Goal: Understand process/instructions: Learn how to perform a task or action

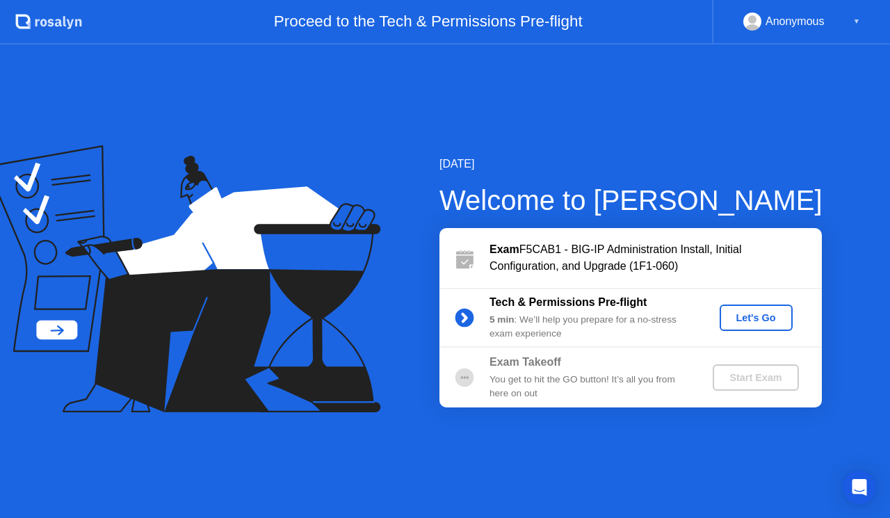
click at [767, 316] on div "Let's Go" at bounding box center [756, 317] width 62 height 11
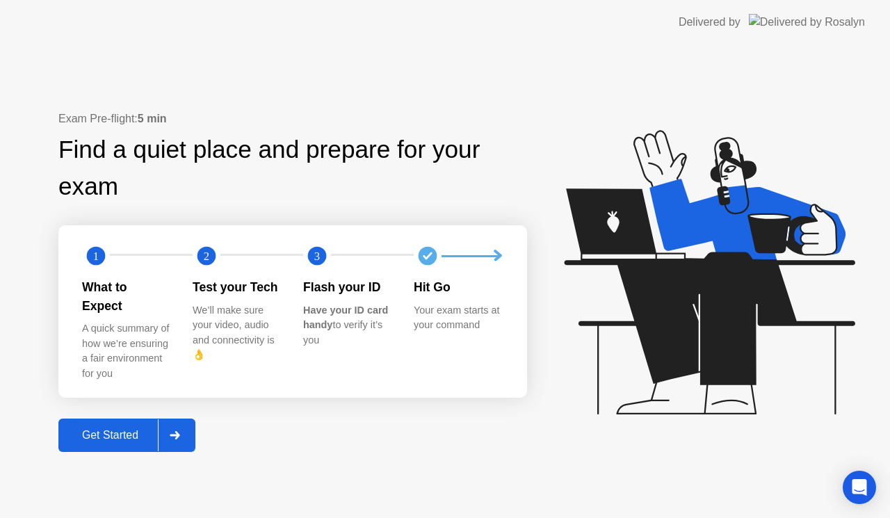
click at [104, 429] on div "Get Started" at bounding box center [110, 435] width 95 height 13
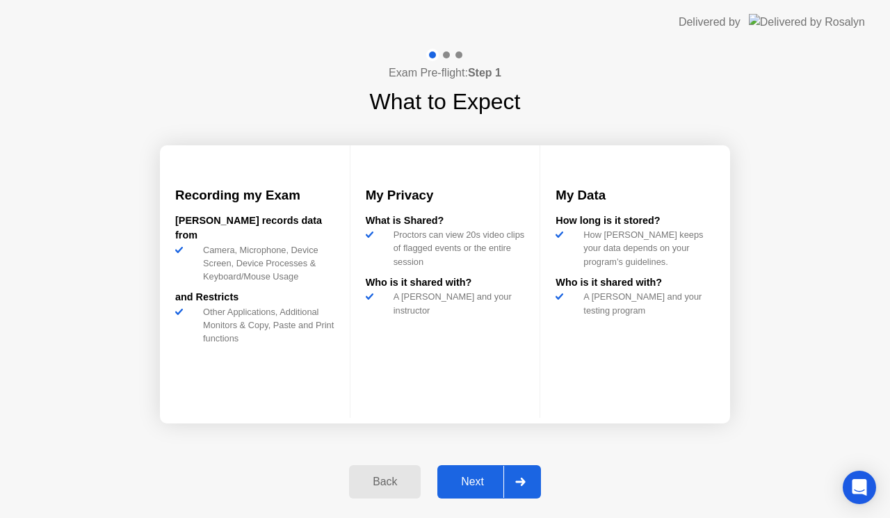
click at [484, 488] on div "Next" at bounding box center [472, 481] width 62 height 13
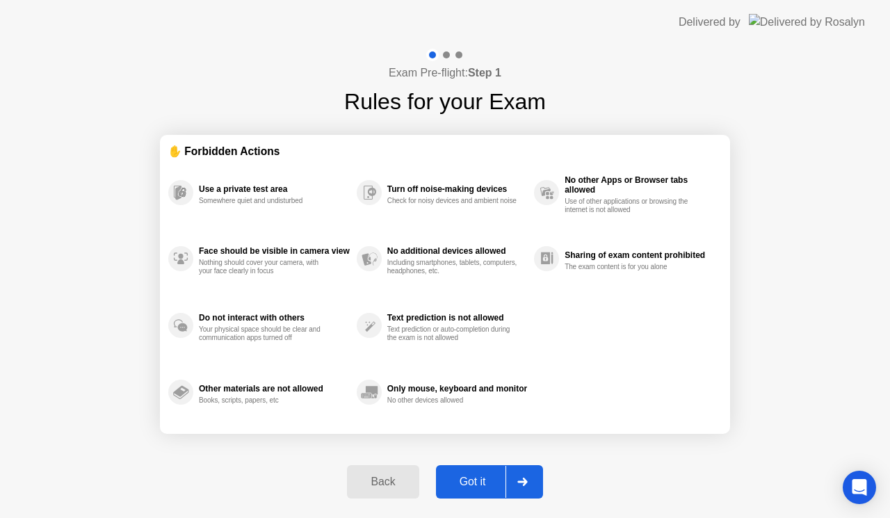
click at [464, 472] on button "Got it" at bounding box center [489, 481] width 107 height 33
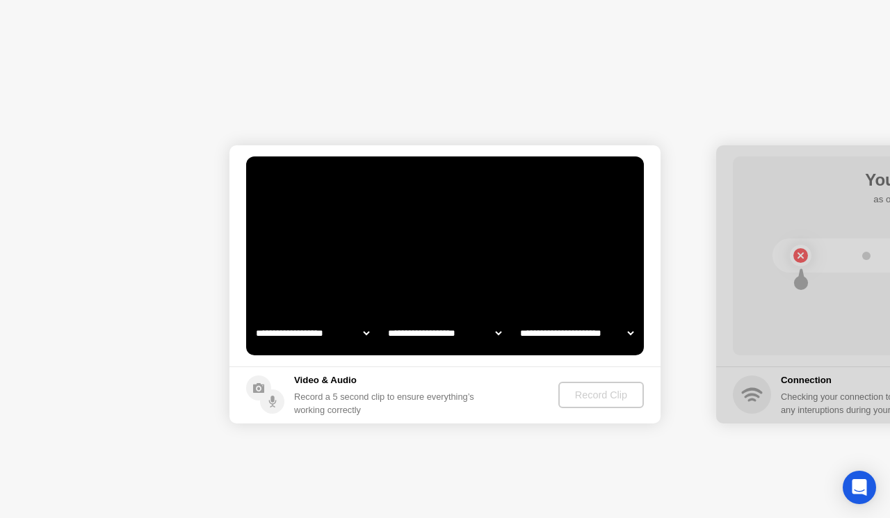
select select "**********"
select select "*******"
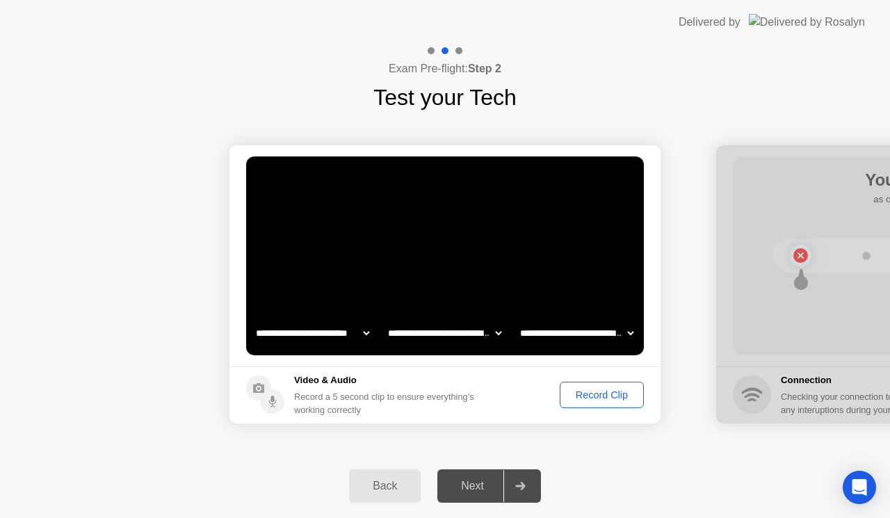
click at [594, 391] on div "Record Clip" at bounding box center [601, 394] width 74 height 11
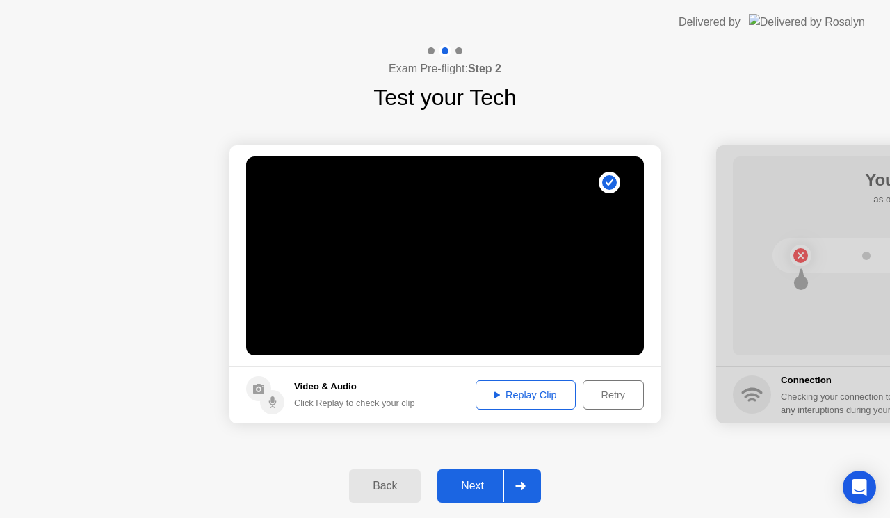
click at [466, 485] on div "Next" at bounding box center [472, 486] width 62 height 13
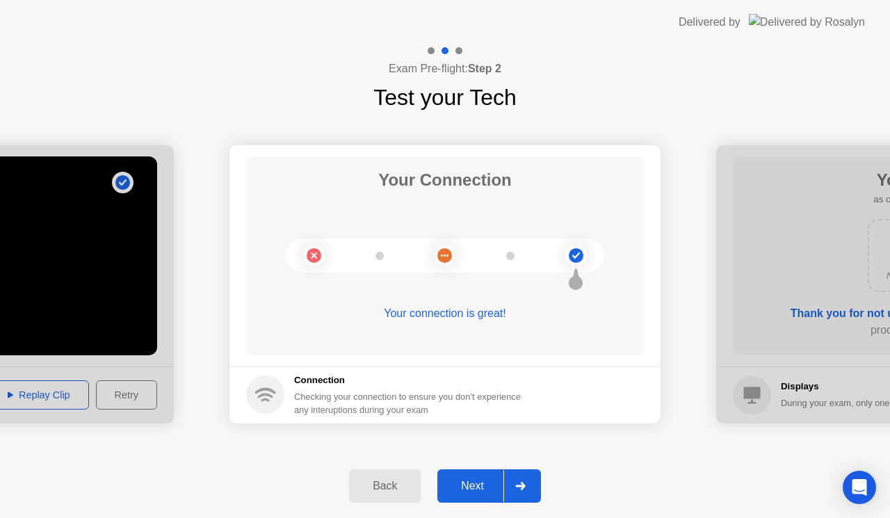
click at [466, 483] on div "Next" at bounding box center [472, 486] width 62 height 13
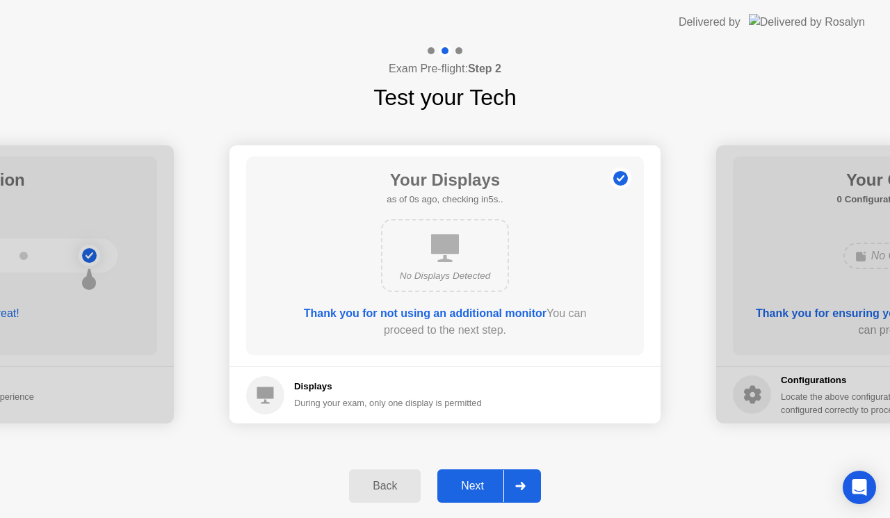
click at [467, 482] on div "Next" at bounding box center [472, 486] width 62 height 13
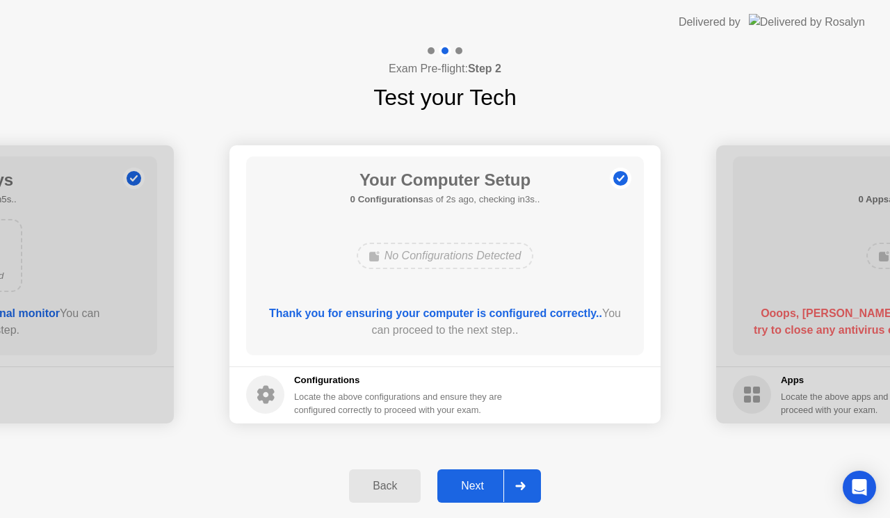
click at [467, 482] on div "Next" at bounding box center [472, 486] width 62 height 13
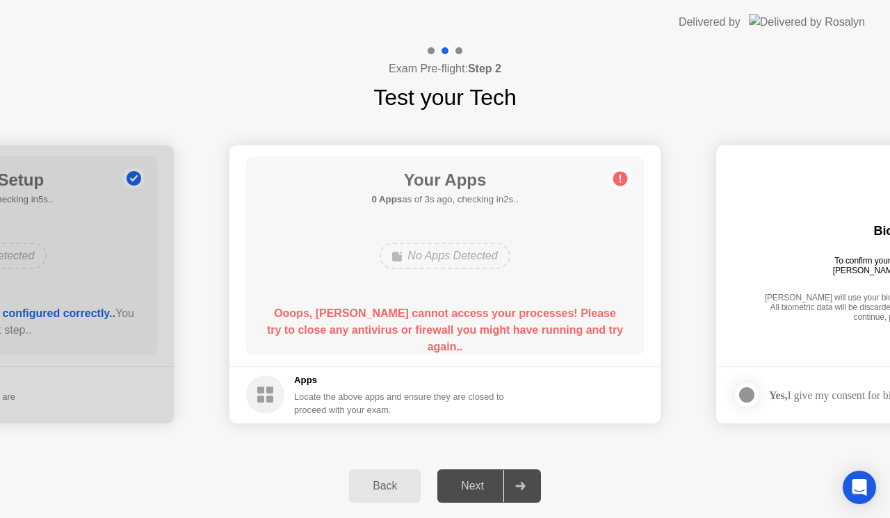
click at [475, 489] on div "Next" at bounding box center [472, 486] width 62 height 13
click at [312, 383] on h5 "Apps" at bounding box center [399, 380] width 211 height 14
click at [352, 405] on div "Locate the above apps and ensure they are closed to proceed with your exam." at bounding box center [399, 403] width 211 height 26
click at [441, 387] on div "Apps Locate the above apps and ensure they are closed to proceed with your exam." at bounding box center [399, 394] width 211 height 43
click at [617, 176] on circle at bounding box center [620, 178] width 15 height 15
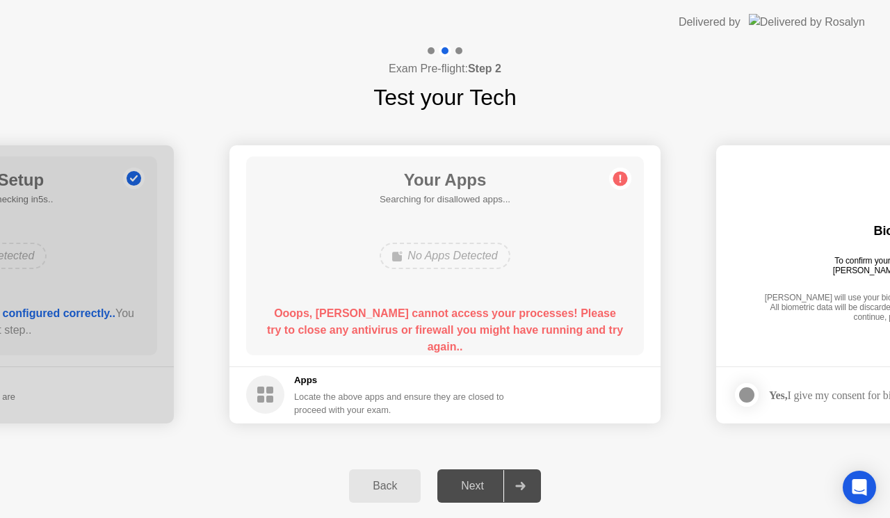
click at [617, 176] on circle at bounding box center [620, 178] width 15 height 15
click at [375, 366] on main "Your Apps 0 Apps as of 2s ago, checking in3s.. No Apps Detected Ooops, [PERSON_…" at bounding box center [444, 255] width 431 height 221
click at [430, 249] on div "No Apps Detected" at bounding box center [445, 256] width 130 height 26
click at [450, 261] on div "No Apps Detected" at bounding box center [445, 256] width 130 height 26
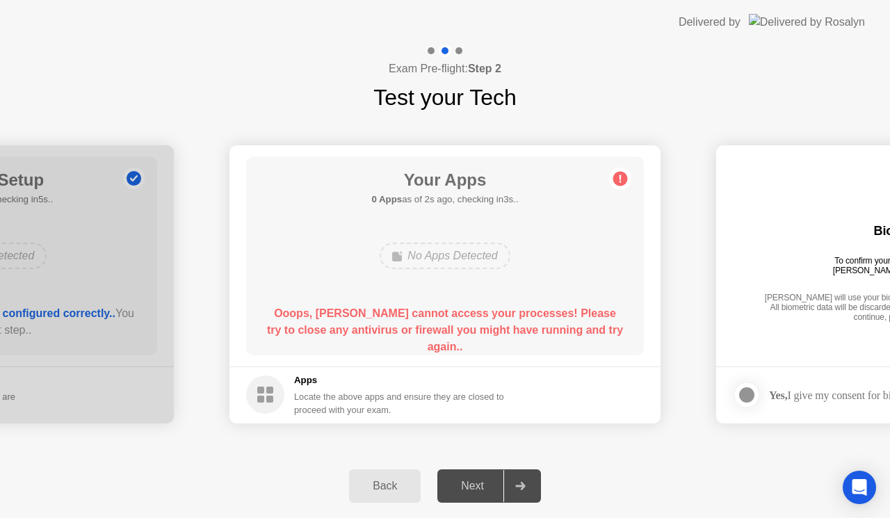
click at [486, 487] on div "Next" at bounding box center [472, 486] width 62 height 13
click at [516, 481] on div at bounding box center [519, 486] width 33 height 32
click at [382, 406] on div "Locate the above apps and ensure they are closed to proceed with your exam." at bounding box center [399, 403] width 211 height 26
click at [264, 396] on circle at bounding box center [265, 394] width 38 height 38
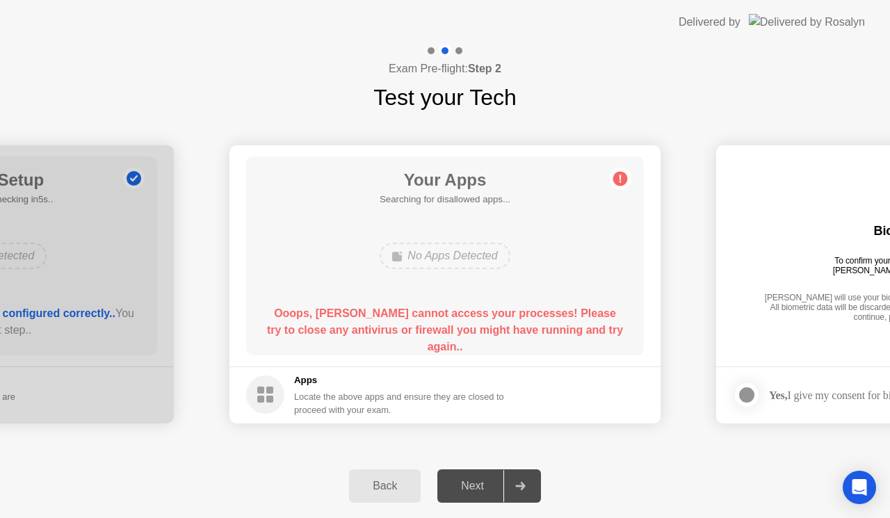
click at [264, 396] on circle at bounding box center [265, 394] width 38 height 38
click at [261, 80] on div "Exam Pre-flight: Step 2 Test your Tech" at bounding box center [445, 79] width 890 height 70
click at [47, 464] on div "Back Next" at bounding box center [445, 486] width 890 height 64
click at [13, 78] on div "Exam Pre-flight: Step 2 Test your Tech" at bounding box center [445, 79] width 890 height 70
click at [25, 74] on div "Exam Pre-flight: Step 2 Test your Tech" at bounding box center [445, 79] width 890 height 70
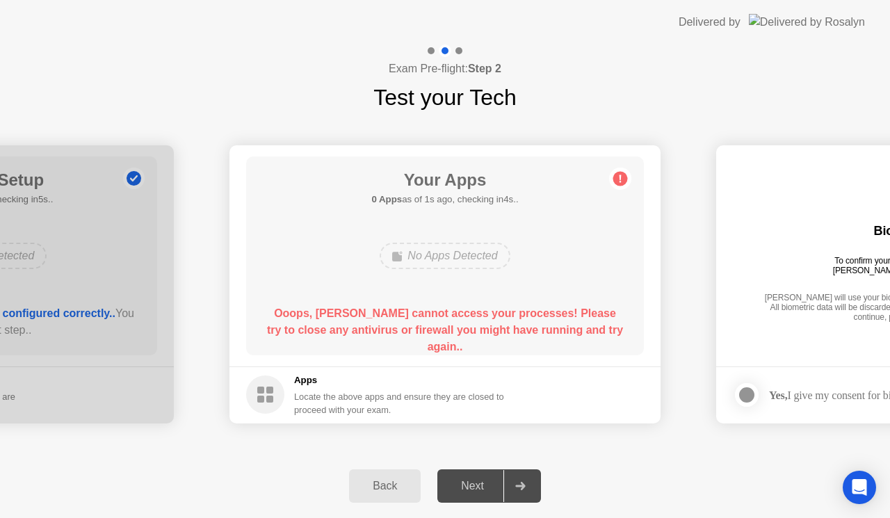
click at [54, 101] on div "Exam Pre-flight: Step 2 Test your Tech" at bounding box center [445, 79] width 890 height 70
click at [40, 83] on div "Exam Pre-flight: Step 2 Test your Tech" at bounding box center [445, 79] width 890 height 70
click at [621, 175] on icon at bounding box center [620, 178] width 2 height 8
click at [44, 479] on div "Back Next" at bounding box center [445, 486] width 890 height 64
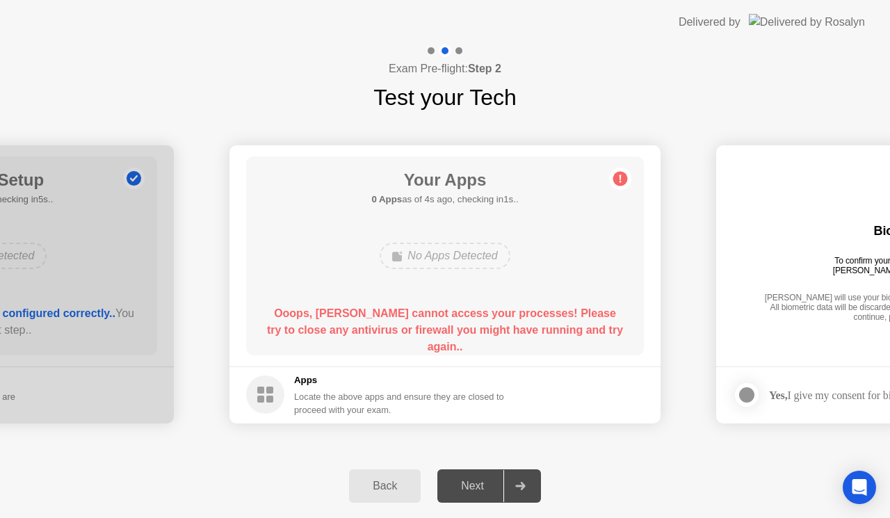
click at [307, 402] on div "Locate the above apps and ensure they are closed to proceed with your exam." at bounding box center [399, 403] width 211 height 26
click at [625, 181] on circle at bounding box center [620, 178] width 15 height 15
click at [459, 210] on div "Your Apps 0 Apps as of 1s ago, checking in4s.. No Apps Detected Ooops, [PERSON_…" at bounding box center [445, 255] width 398 height 199
drag, startPoint x: 793, startPoint y: 330, endPoint x: 520, endPoint y: 301, distance: 274.7
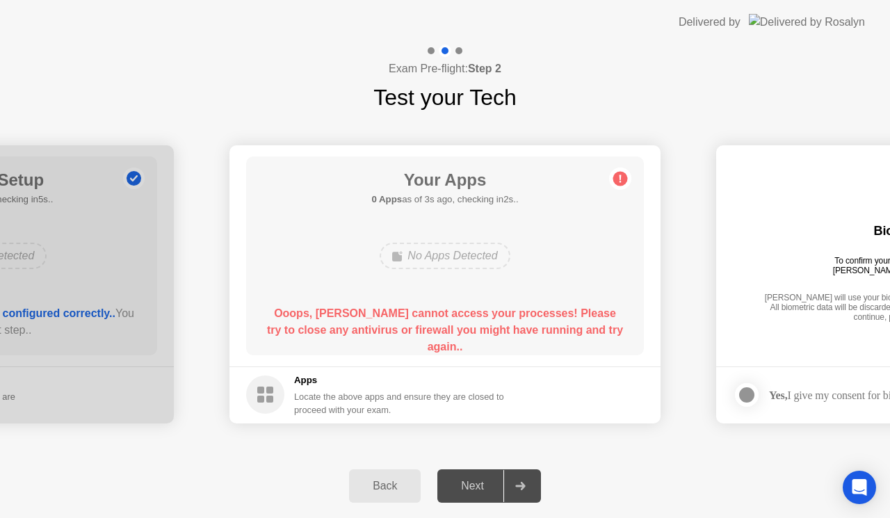
click at [619, 179] on circle at bounding box center [620, 178] width 15 height 15
click at [591, 495] on div "Back Next" at bounding box center [445, 486] width 890 height 64
click at [621, 474] on div "Back Next" at bounding box center [445, 486] width 890 height 64
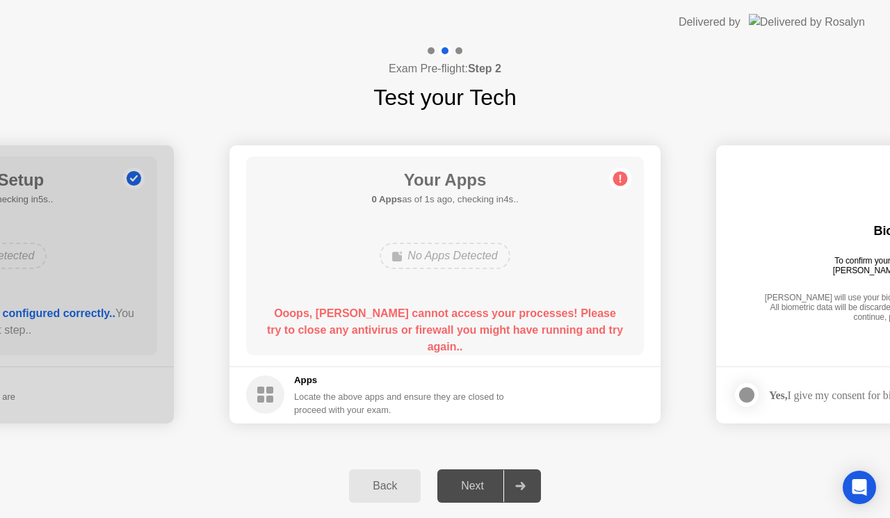
click at [243, 477] on div "Back Next" at bounding box center [445, 486] width 890 height 64
click at [748, 512] on div "Back Next" at bounding box center [445, 486] width 890 height 64
click at [54, 502] on div "Back Next" at bounding box center [445, 486] width 890 height 64
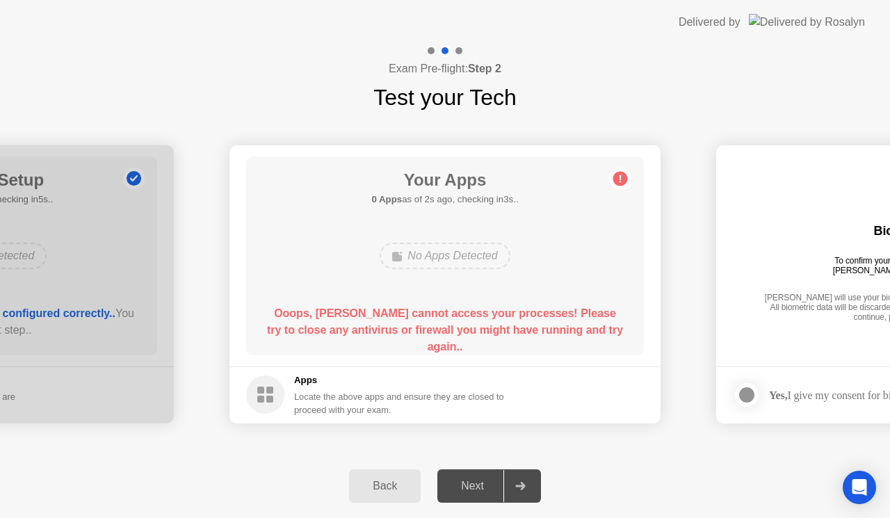
click at [71, 498] on div "Back Next" at bounding box center [445, 486] width 890 height 64
click at [43, 461] on div "Back Next" at bounding box center [445, 486] width 890 height 64
